Goal: Transaction & Acquisition: Purchase product/service

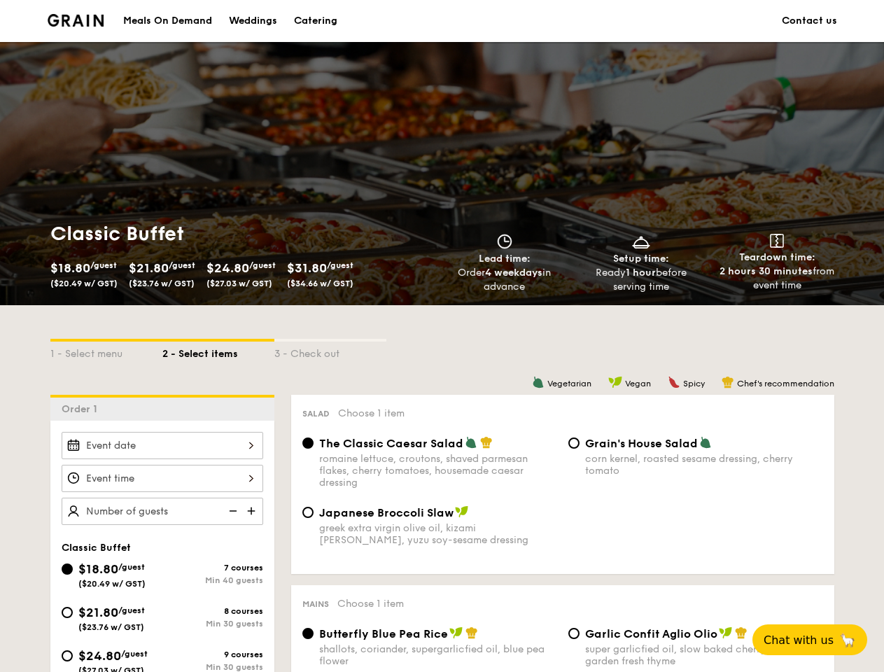
click at [442, 336] on div "1 - Select menu 2 - Select items 3 - Check out" at bounding box center [442, 350] width 784 height 90
click at [106, 350] on div "1 - Select menu" at bounding box center [106, 352] width 112 height 20
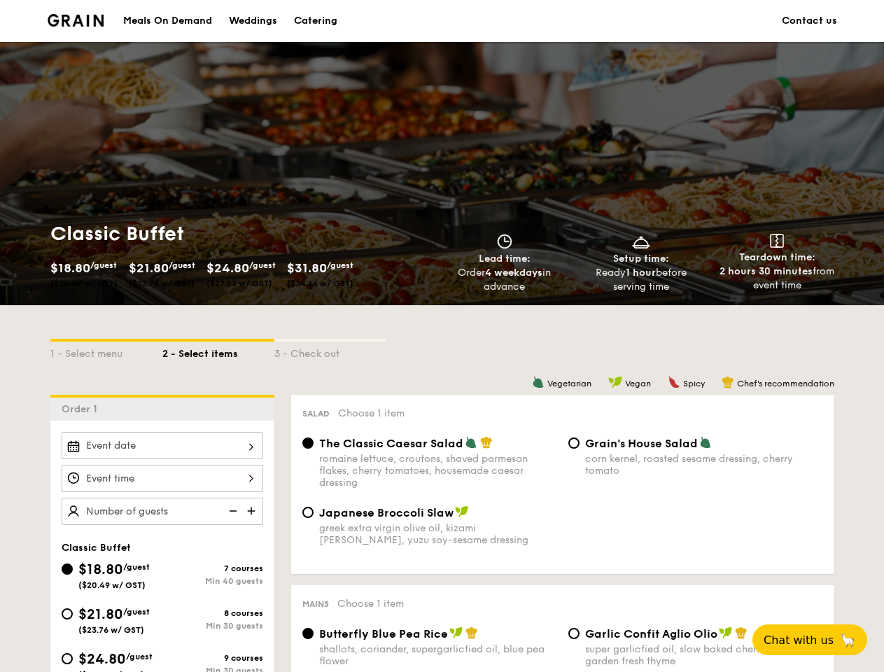
click at [218, 350] on div "2 - Select items" at bounding box center [218, 352] width 112 height 20
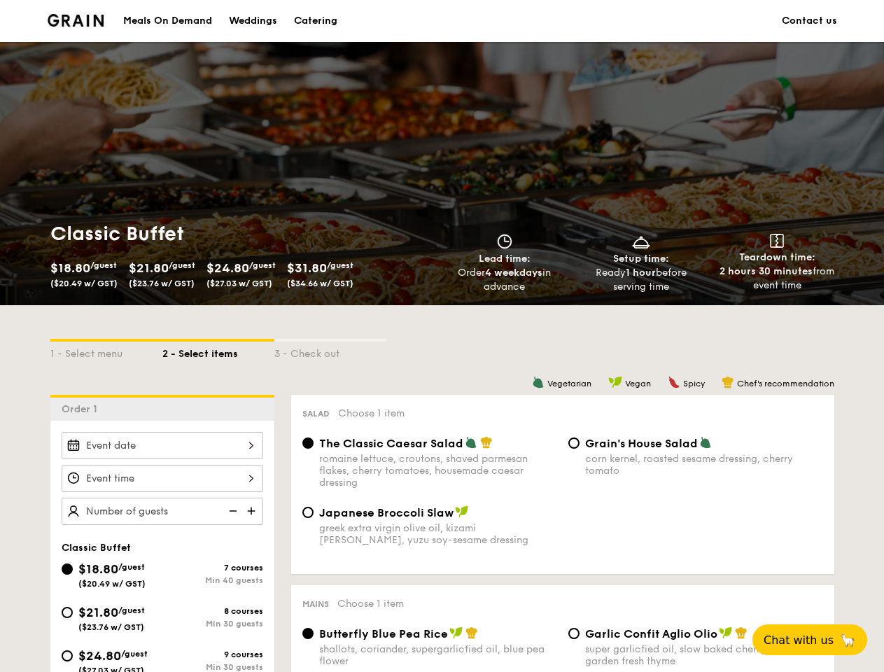
click at [330, 350] on div "3 - Check out" at bounding box center [330, 352] width 112 height 20
click at [162, 407] on div "Order 1" at bounding box center [162, 408] width 224 height 26
click at [162, 445] on div at bounding box center [163, 445] width 202 height 27
click at [162, 478] on div at bounding box center [442, 336] width 884 height 672
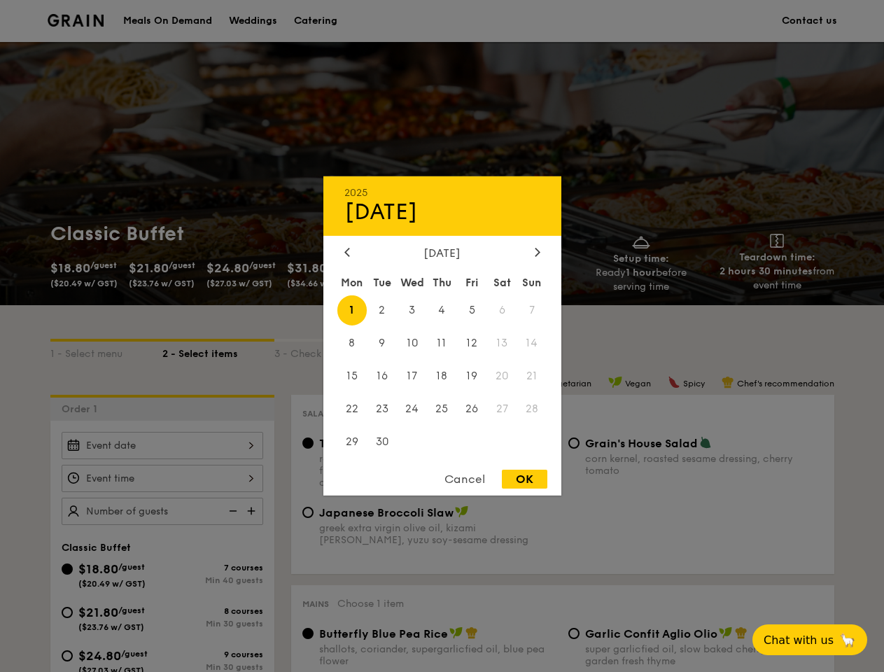
click at [253, 511] on div at bounding box center [442, 336] width 884 height 672
click at [232, 511] on div at bounding box center [442, 336] width 884 height 672
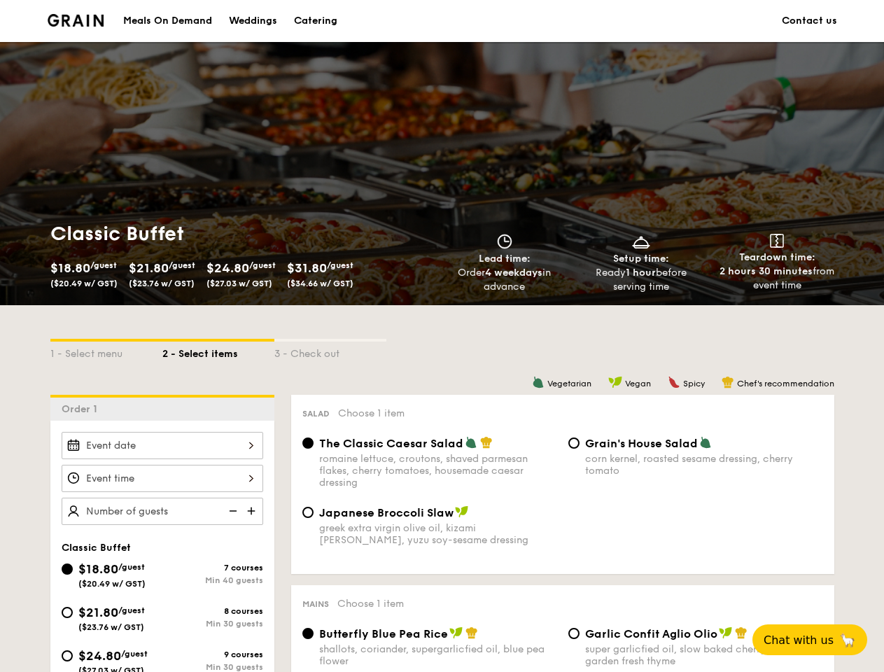
click at [818, 640] on span "Chat with us" at bounding box center [799, 640] width 70 height 13
